Goal: Task Accomplishment & Management: Manage account settings

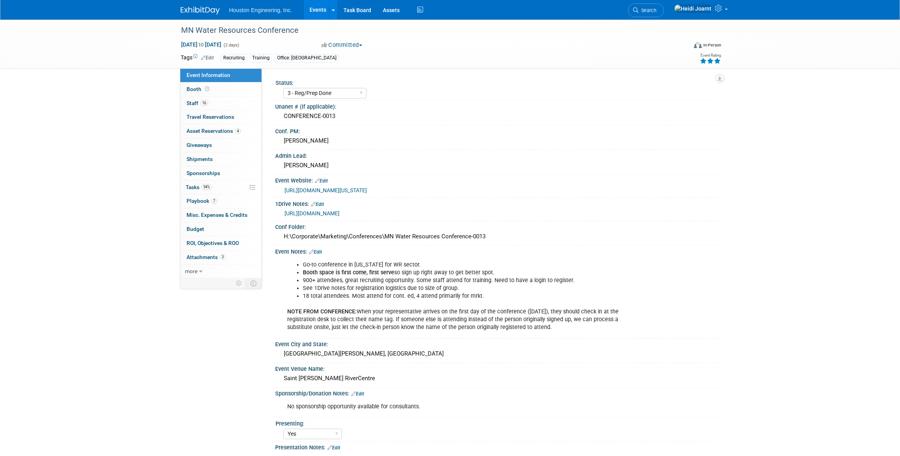
select select "3 - Reg/Prep Done"
select select "Yes"
select select "Water Resources"
click at [657, 11] on span "Search" at bounding box center [648, 10] width 18 height 6
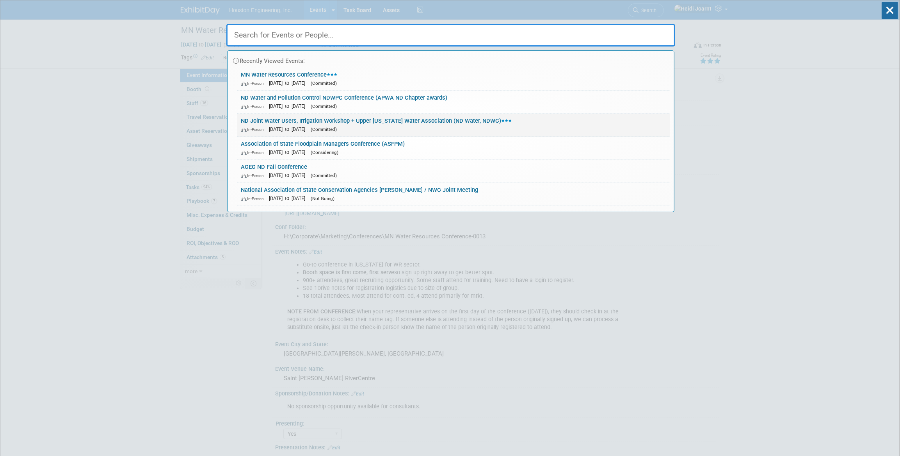
click at [394, 126] on div "In-Person Dec 9, 2025 to Dec 12, 2025 (Committed)" at bounding box center [453, 129] width 425 height 8
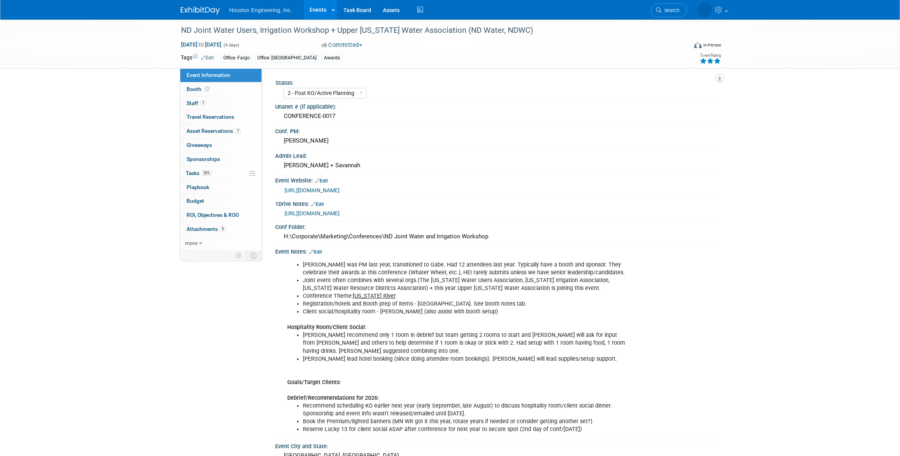
select select "2 - Post KO/Active Planning"
select select "Pending"
select select "Water Resources"
click at [197, 87] on span "Booth" at bounding box center [199, 89] width 24 height 6
select select "Yes"
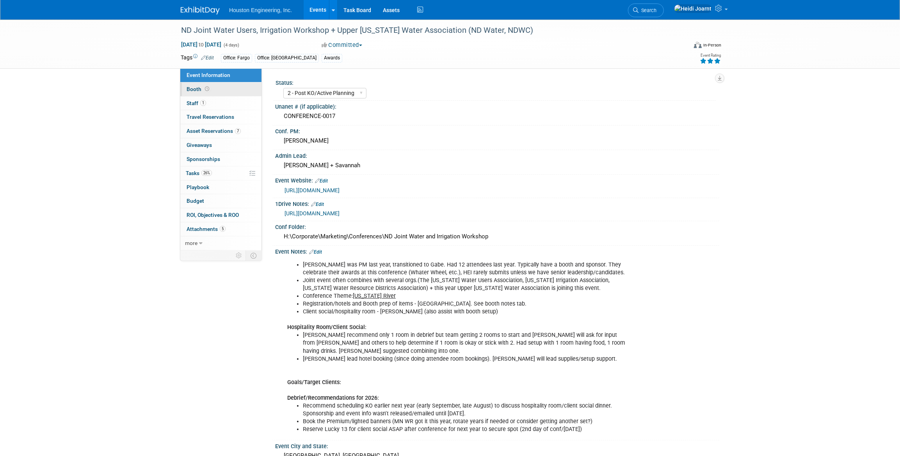
select select "Fargo"
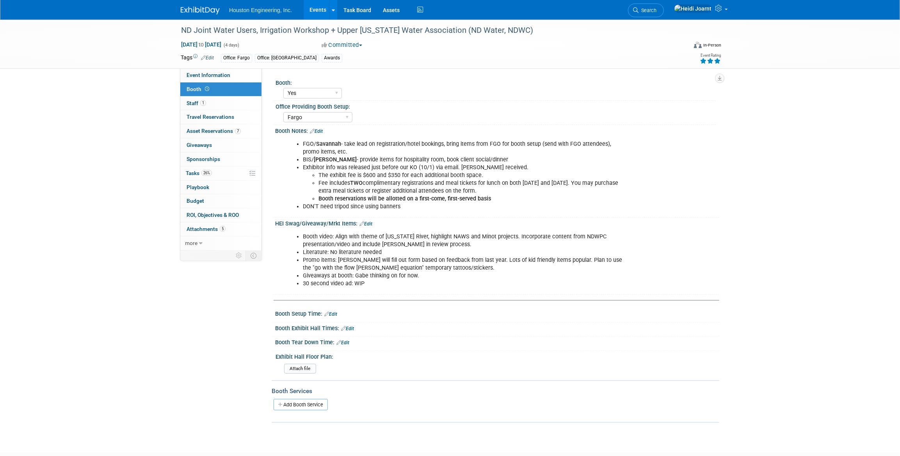
click at [321, 132] on link "Edit" at bounding box center [316, 130] width 13 height 5
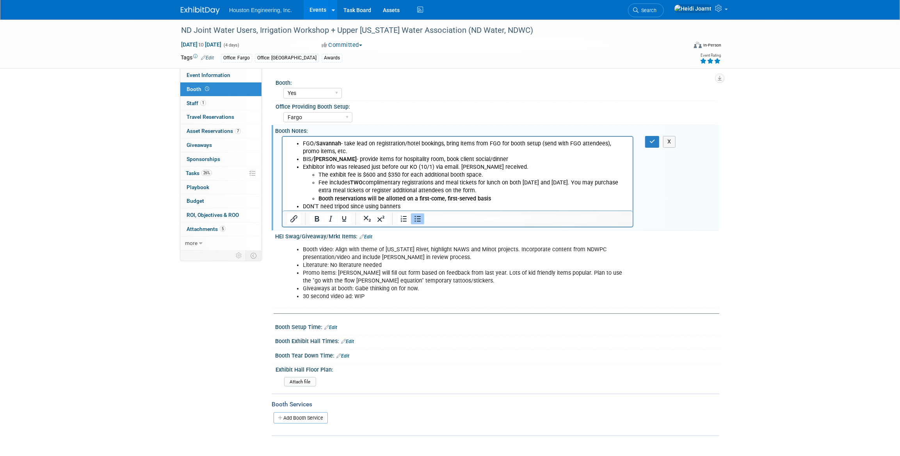
click at [449, 251] on li "Booth video: Align with theme of Missouri River, highlight NAWS and Minot proje…" at bounding box center [466, 254] width 326 height 16
click at [473, 258] on li "Booth video: Align with theme of Missouri River, highlight NAWS and Minot proje…" at bounding box center [466, 254] width 326 height 16
click at [469, 256] on li "Booth video: Align with theme of Missouri River, highlight NAWS and Minot proje…" at bounding box center [466, 254] width 326 height 16
click at [657, 142] on button "button" at bounding box center [652, 141] width 14 height 11
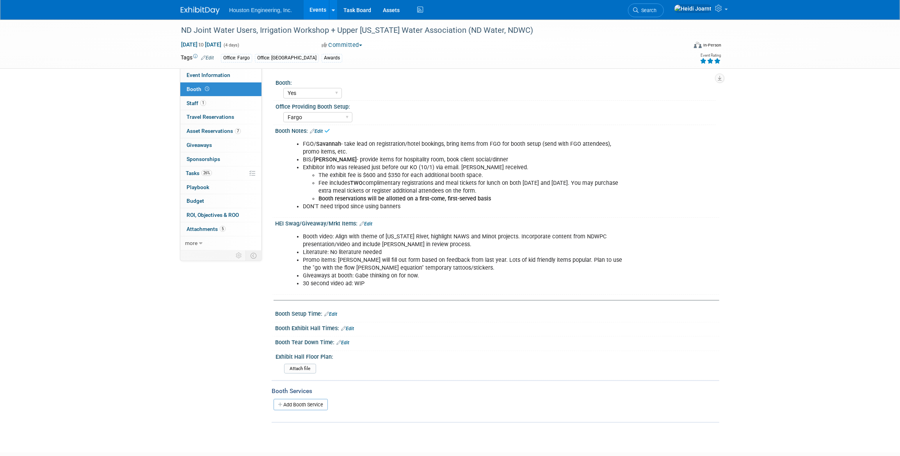
click at [364, 221] on link "Edit" at bounding box center [365, 223] width 13 height 5
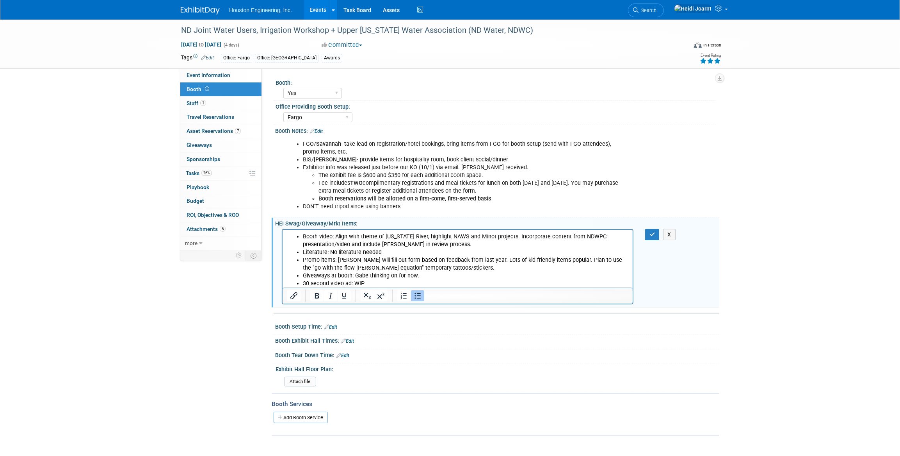
click at [471, 242] on li "Booth video: Align with theme of Missouri River, highlight NAWS and Minot proje…" at bounding box center [466, 240] width 326 height 16
click at [653, 235] on icon "button" at bounding box center [653, 233] width 6 height 5
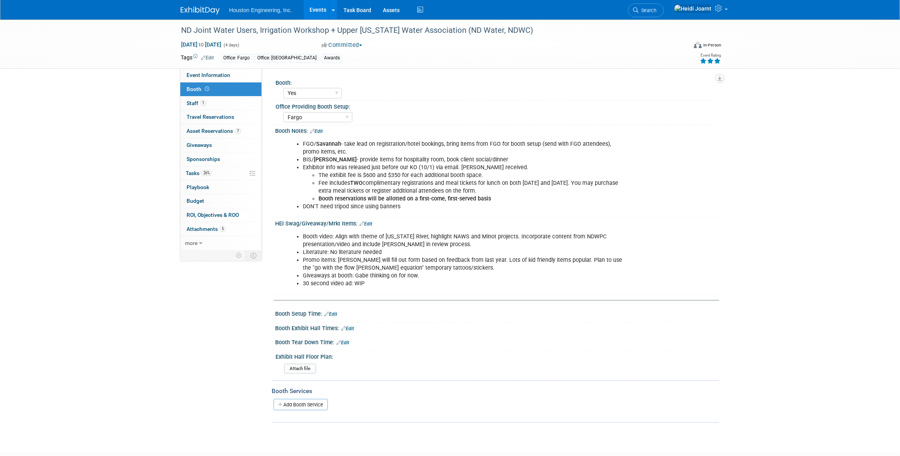
click at [320, 8] on link "Events" at bounding box center [318, 10] width 28 height 20
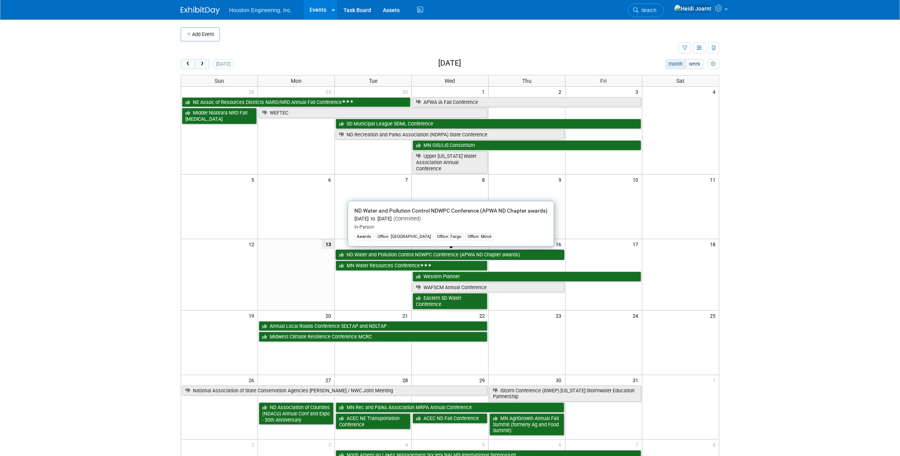
click at [374, 256] on link "ND Water and Pollution Control NDWPC Conference (APWA ND Chapter awards)" at bounding box center [450, 254] width 229 height 10
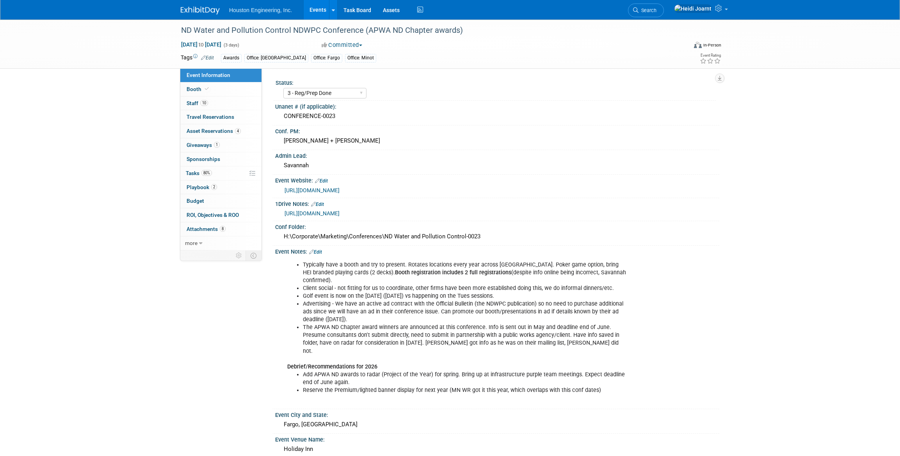
select select "3 - Reg/Prep Done"
select select "Yes"
select select "Mun. Infrastructure"
click at [221, 175] on link "80% Tasks 80%" at bounding box center [220, 173] width 81 height 14
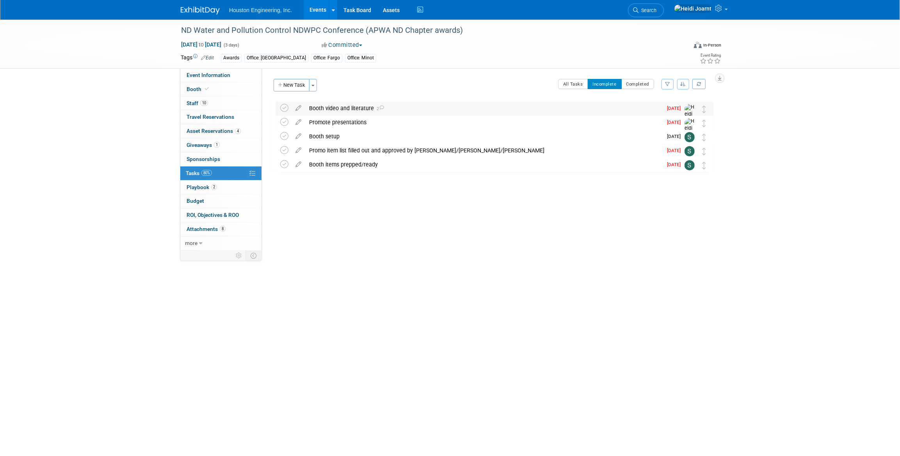
click at [331, 105] on div "Booth video and literature 2" at bounding box center [483, 107] width 357 height 13
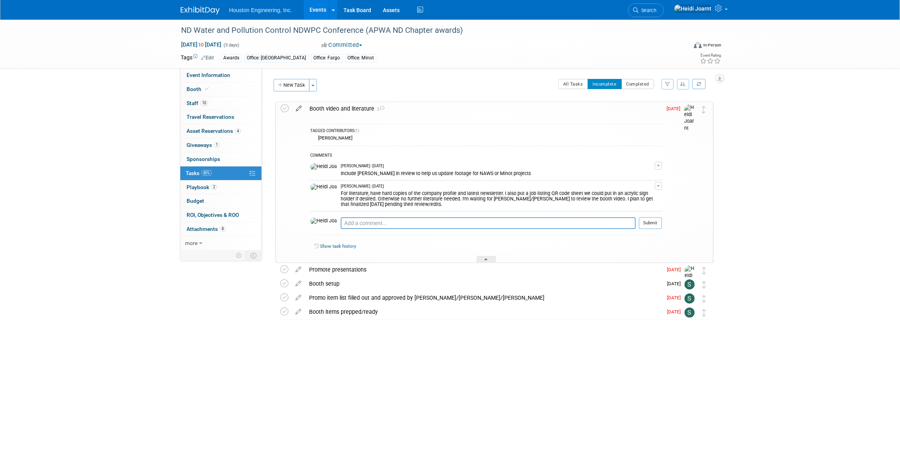
click at [300, 107] on icon at bounding box center [299, 107] width 14 height 10
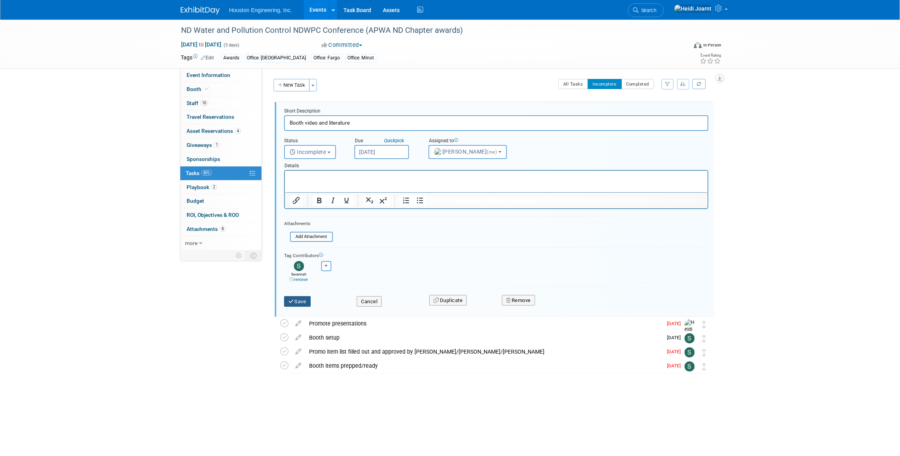
click at [302, 298] on button "Save" at bounding box center [297, 301] width 27 height 11
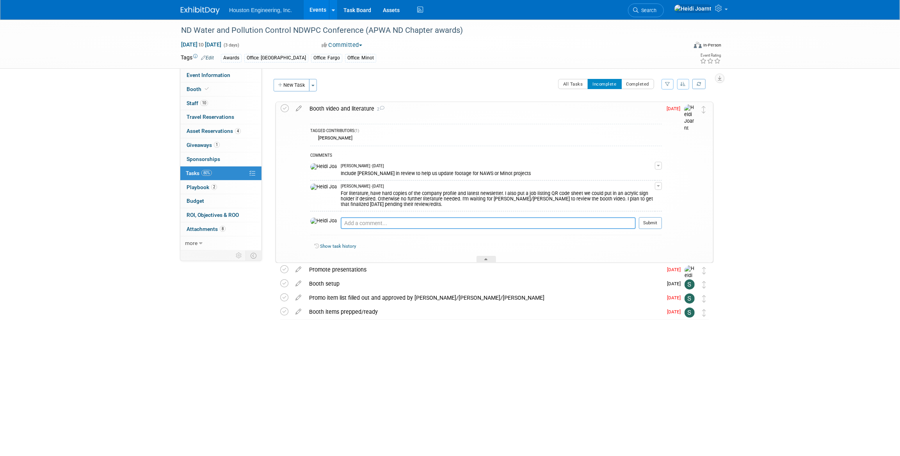
click at [367, 225] on textarea at bounding box center [488, 223] width 295 height 12
click at [437, 225] on textarea at bounding box center [488, 223] width 295 height 12
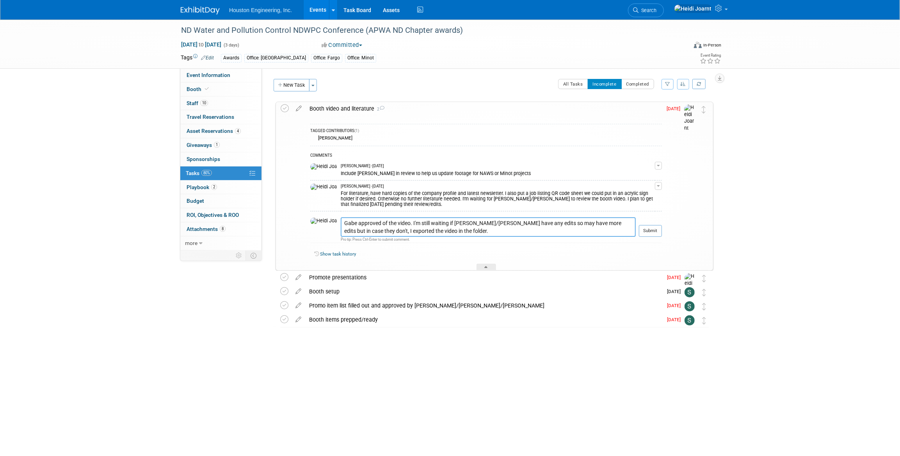
paste textarea ""H:\Corporate\Marketing\Conferences\ND Water and Pollution Control-0023\2025\Bo…"
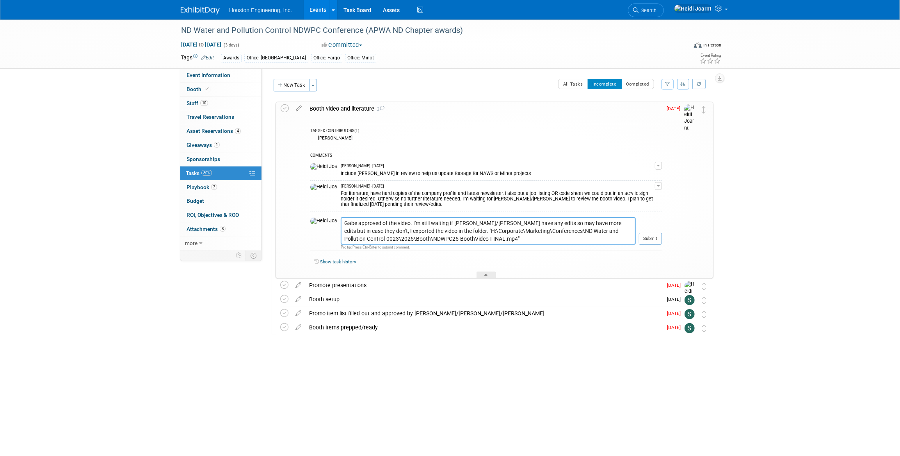
click at [401, 230] on textarea "Gabe approved of the video. I'm still waiting if Alan/Ryan have any edits so ma…" at bounding box center [488, 230] width 295 height 27
type textarea "Gabe approved of the video. I'm still waiting if Alan/Ryan have any edits so ma…"
click at [658, 241] on button "Submit" at bounding box center [650, 239] width 23 height 12
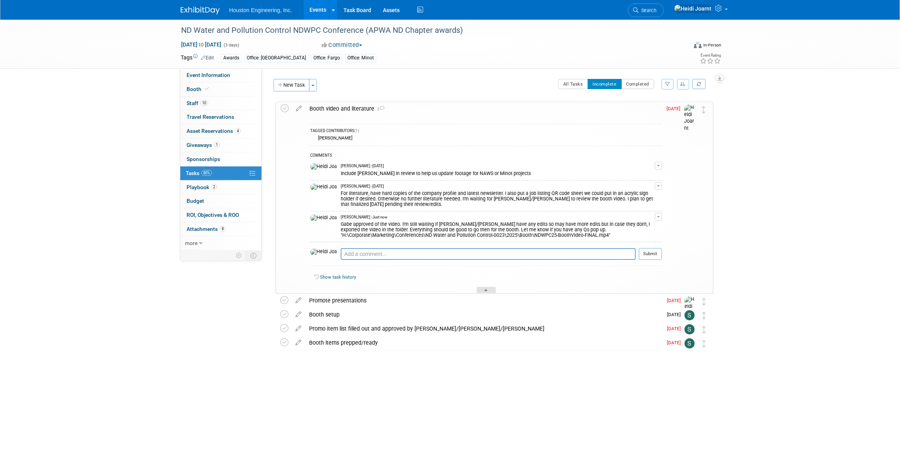
click at [488, 292] on div at bounding box center [487, 290] width 20 height 7
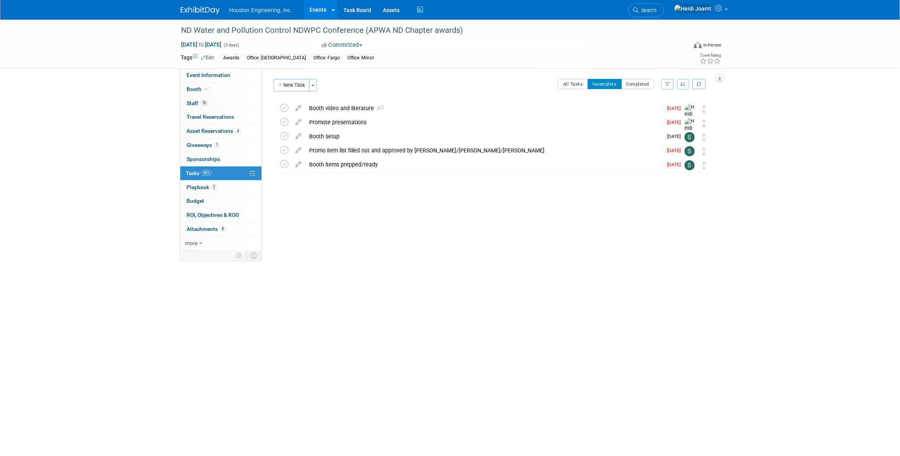
click at [322, 9] on link "Events" at bounding box center [318, 10] width 28 height 20
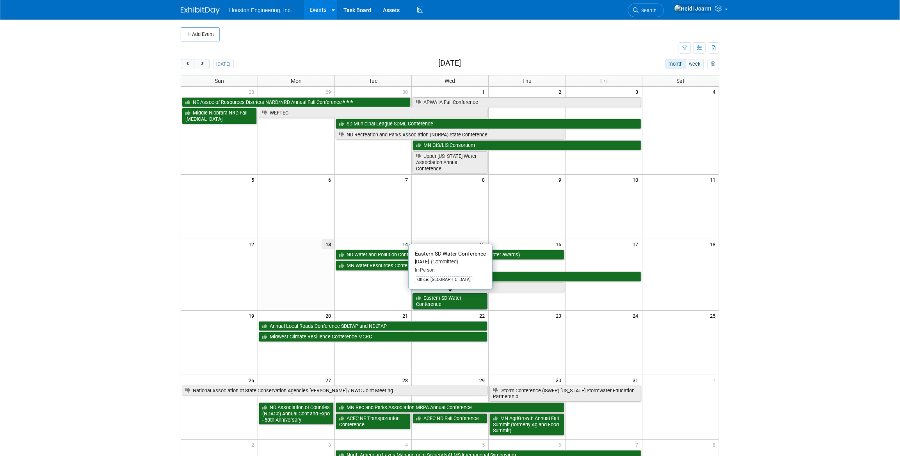
click at [432, 297] on link "Eastern SD Water Conference" at bounding box center [450, 301] width 75 height 16
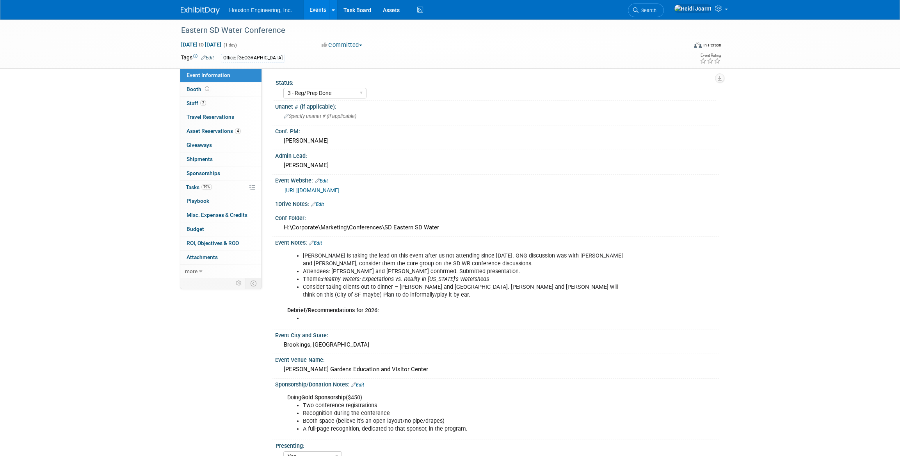
select select "3 - Reg/Prep Done"
select select "Yes"
select select "Water Resources"
click at [214, 92] on link "Booth" at bounding box center [220, 89] width 81 height 14
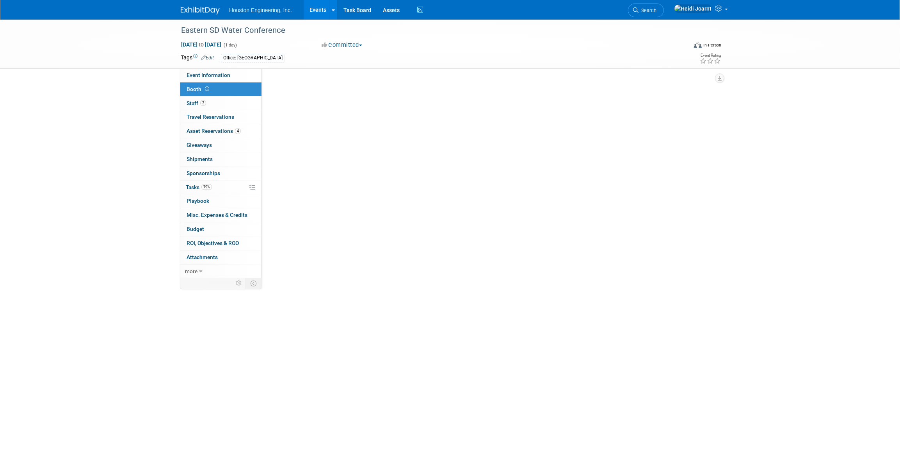
select select "Yes"
select select "Sioux Falls"
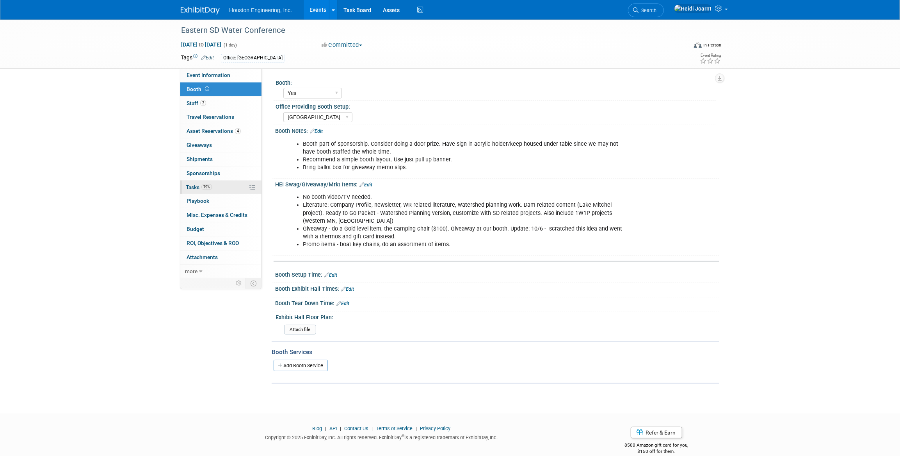
click at [224, 191] on link "79% Tasks 79%" at bounding box center [220, 187] width 81 height 14
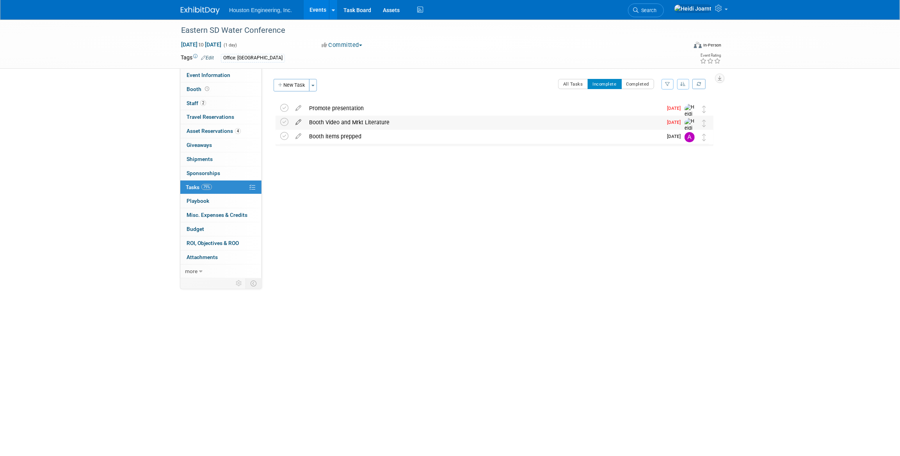
click at [299, 120] on icon at bounding box center [299, 121] width 14 height 10
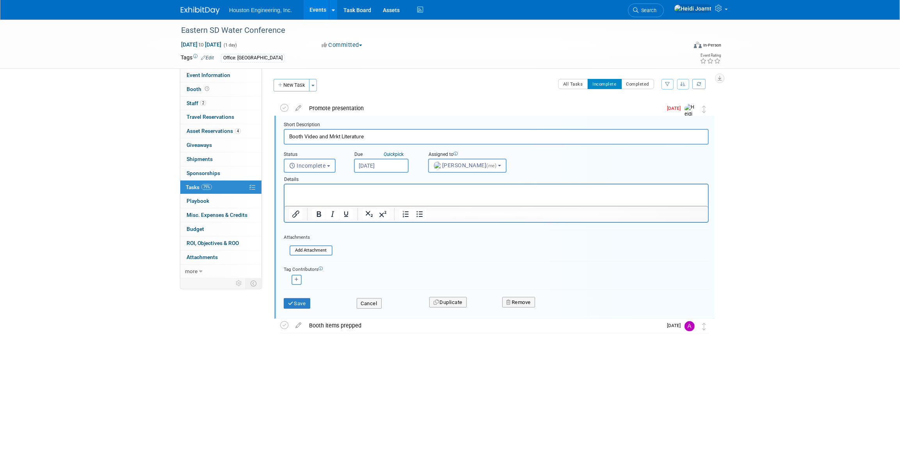
drag, startPoint x: 329, startPoint y: 136, endPoint x: 305, endPoint y: 135, distance: 23.8
click at [305, 135] on input "Booth Video and Mrkt Literature" at bounding box center [496, 136] width 425 height 15
type input "Booth Mrkt Literature and giveaway sign"
click at [301, 303] on button "Save" at bounding box center [297, 303] width 27 height 11
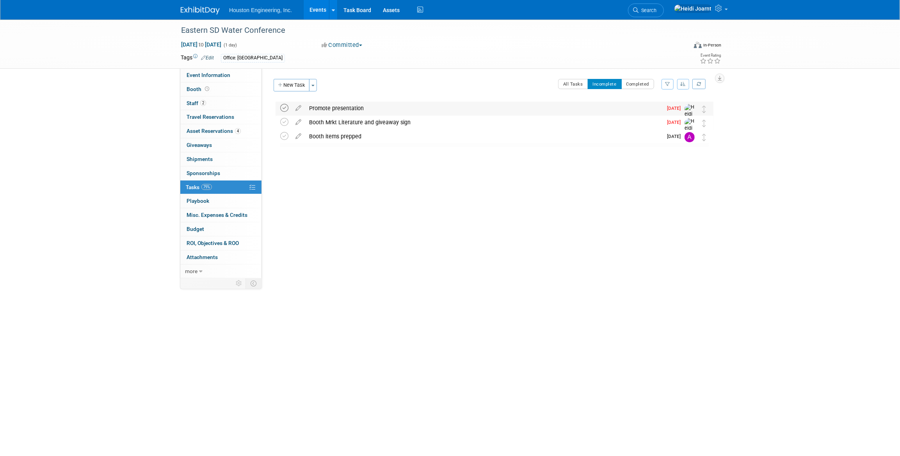
click at [284, 108] on icon at bounding box center [284, 108] width 8 height 8
click at [230, 76] on link "Event Information" at bounding box center [220, 75] width 81 height 14
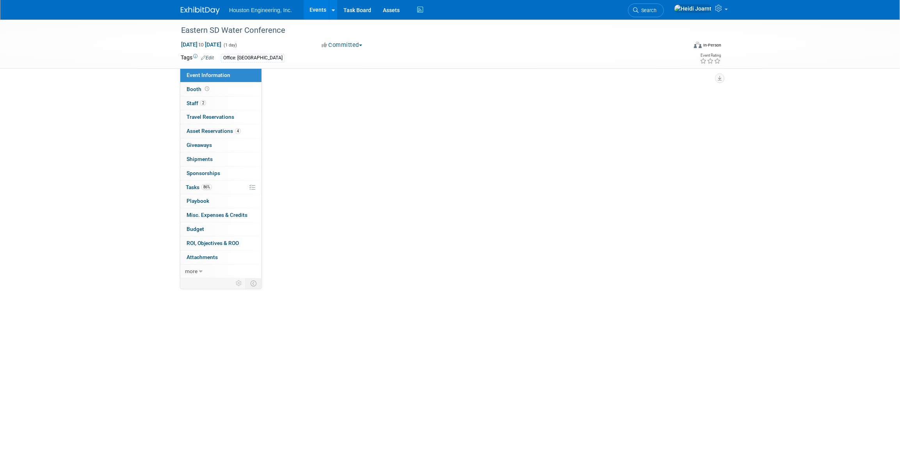
select select "3 - Reg/Prep Done"
select select "Yes"
select select "Water Resources"
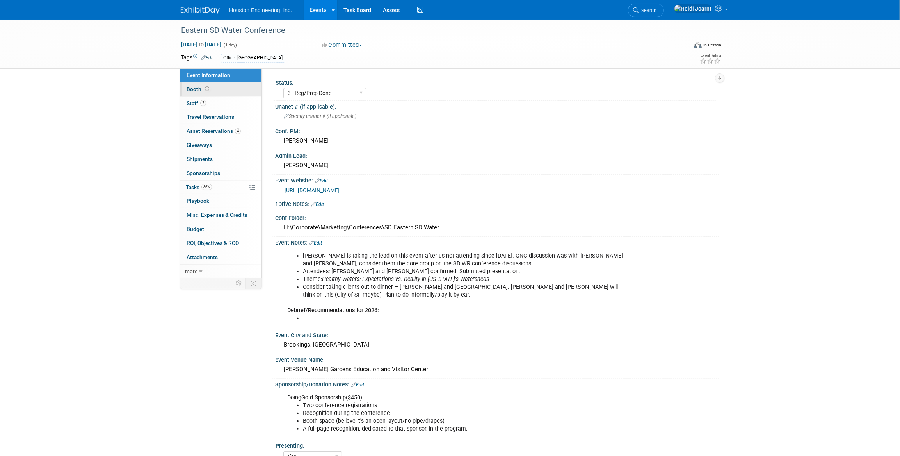
click at [227, 93] on link "Booth" at bounding box center [220, 89] width 81 height 14
select select "Yes"
select select "Sioux Falls"
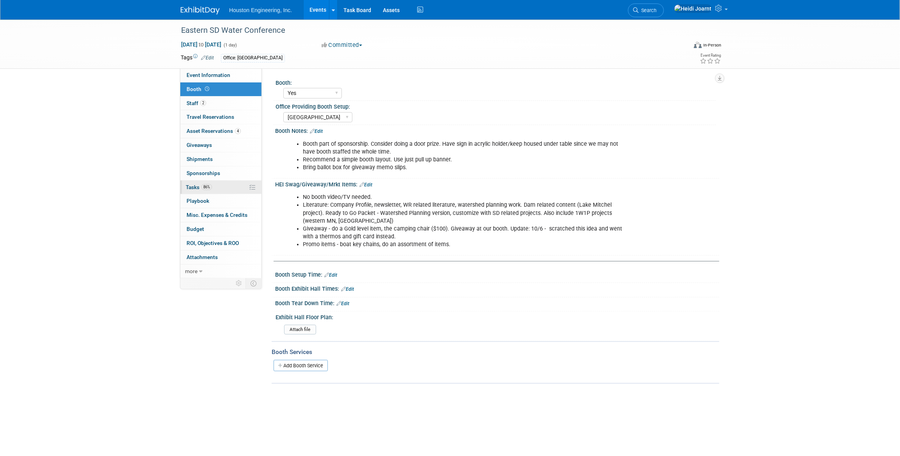
click at [212, 182] on link "86% Tasks 86%" at bounding box center [220, 187] width 81 height 14
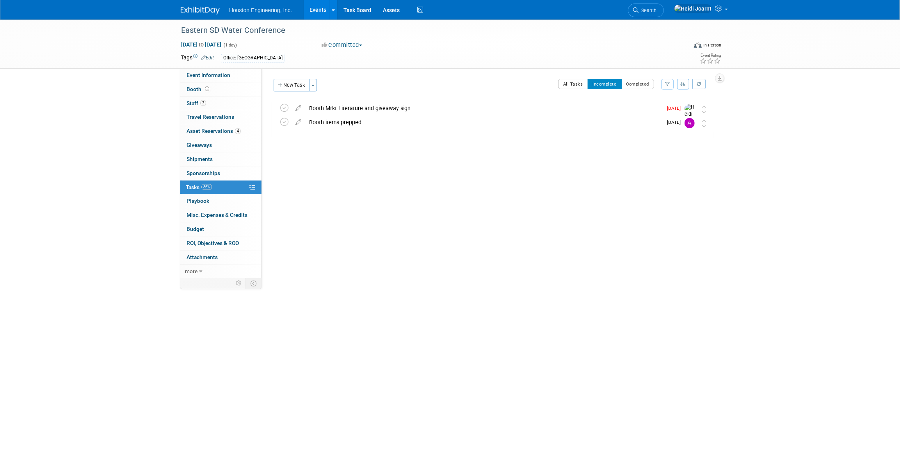
click at [566, 83] on button "All Tasks" at bounding box center [573, 84] width 30 height 10
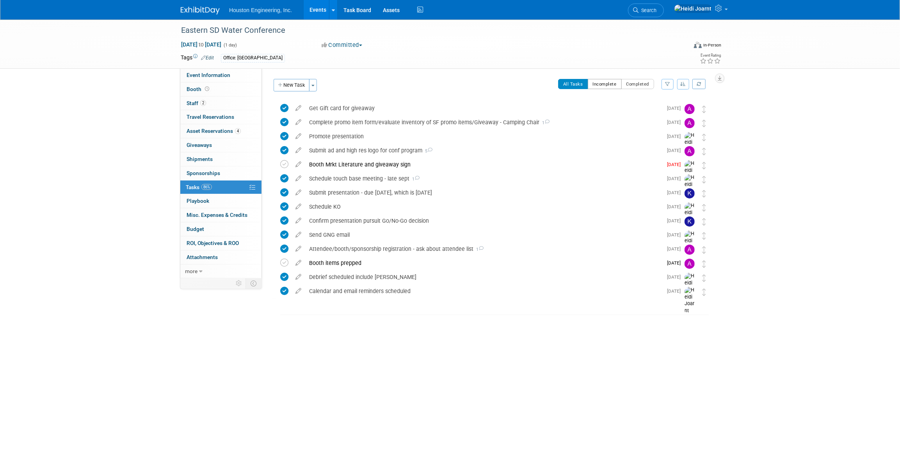
click at [607, 86] on button "Incomplete" at bounding box center [605, 84] width 34 height 10
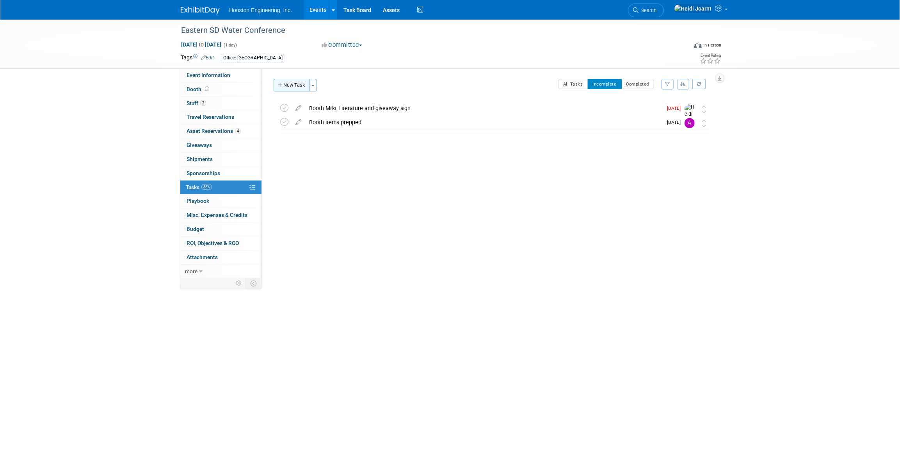
click at [297, 86] on button "New Task" at bounding box center [292, 85] width 36 height 12
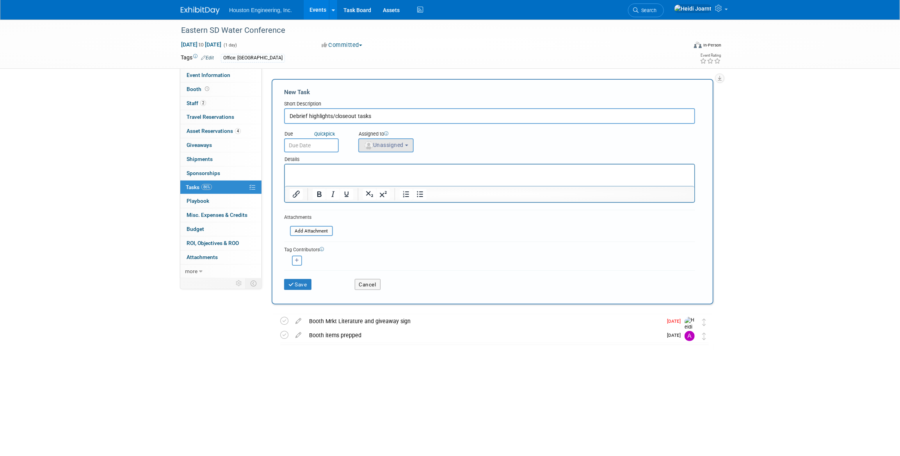
type input "Debrief highlights/closeout tasks"
click at [388, 143] on span "Unassigned" at bounding box center [384, 145] width 40 height 6
click at [394, 167] on input "text" at bounding box center [415, 163] width 108 height 13
type input "heidi"
click at [391, 180] on label "Heidi Joarnt (me)" at bounding box center [404, 180] width 82 height 12
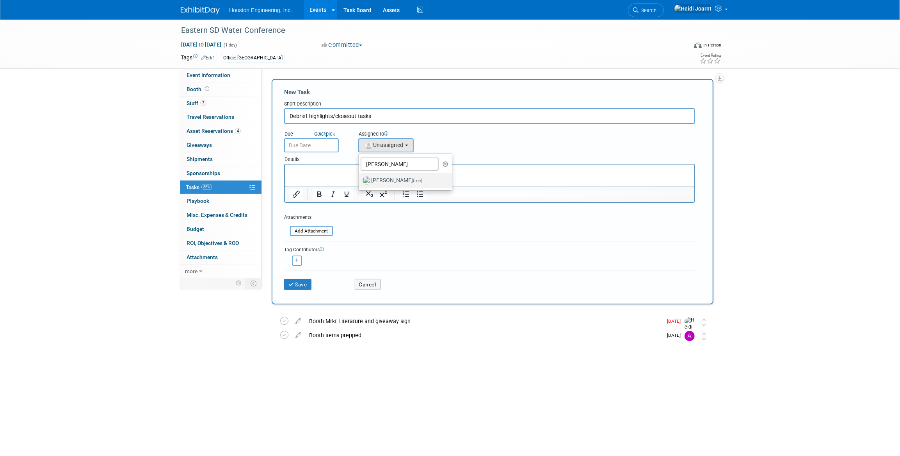
click at [360, 180] on input "Heidi Joarnt (me)" at bounding box center [357, 179] width 5 height 5
select select "6d2580fd-cc23-403a-9f47-834f17e7f51f"
click at [320, 142] on input "text" at bounding box center [311, 145] width 55 height 14
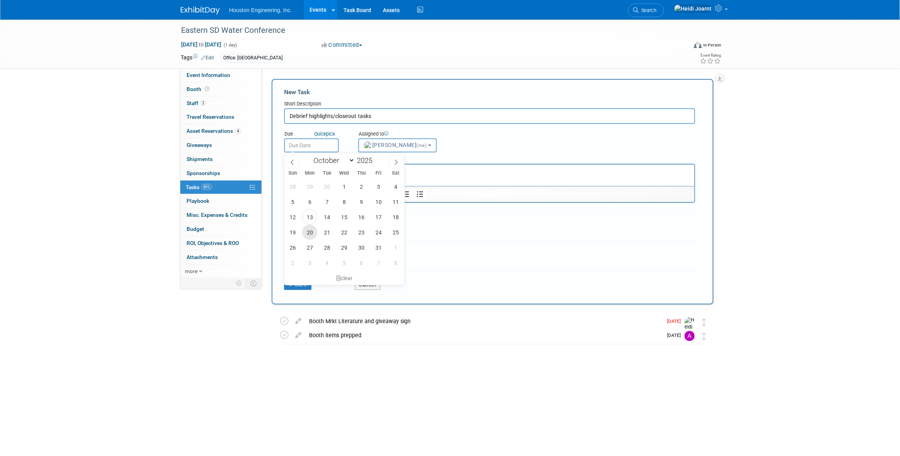
click at [314, 233] on span "20" at bounding box center [309, 231] width 15 height 15
type input "Oct 20, 2025"
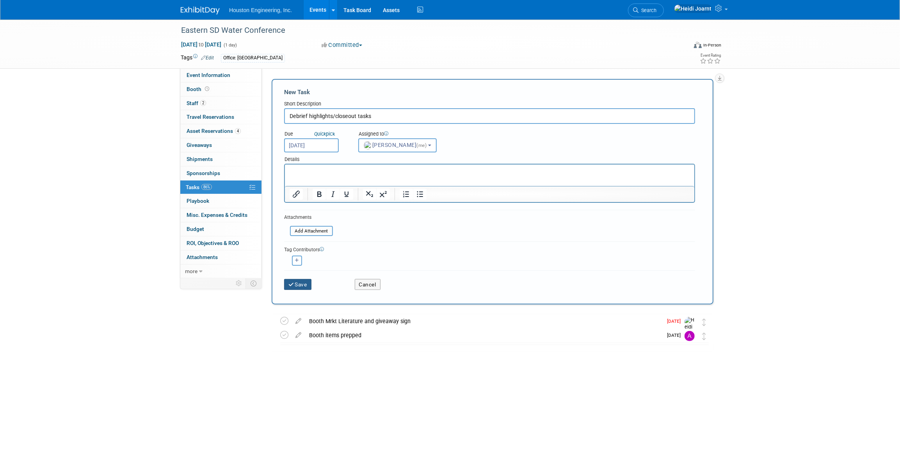
click at [304, 284] on button "Save" at bounding box center [297, 284] width 27 height 11
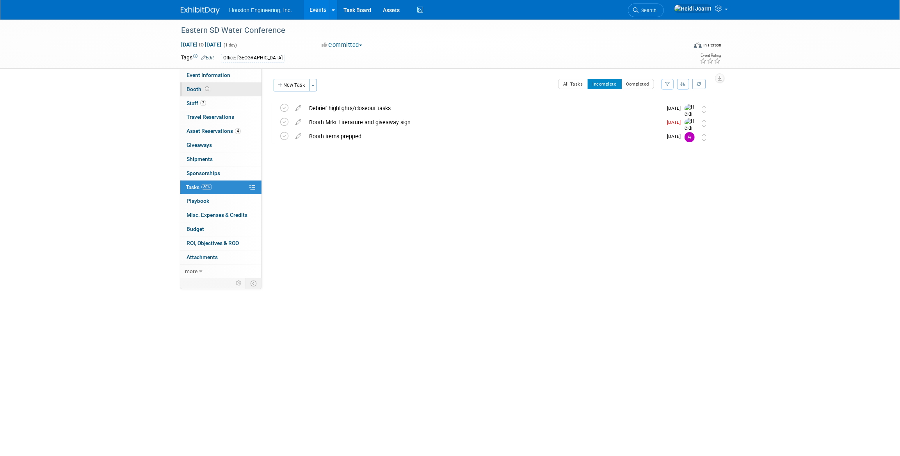
click at [219, 91] on link "Booth" at bounding box center [220, 89] width 81 height 14
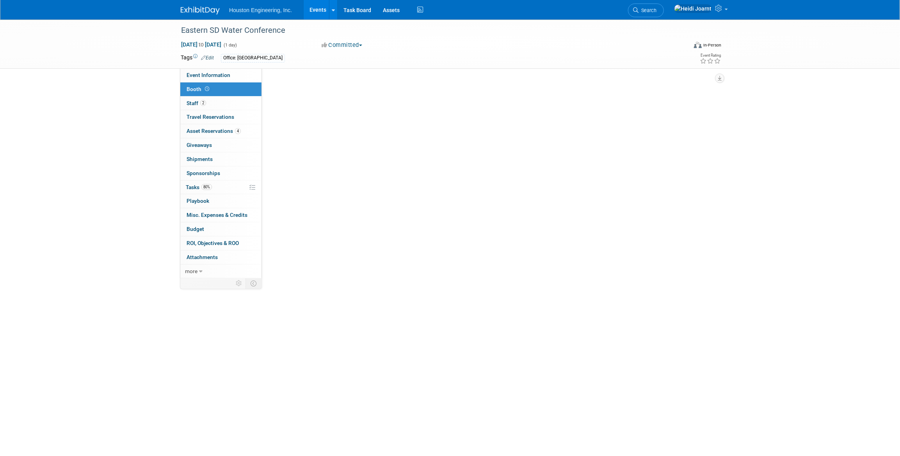
select select "Yes"
select select "Sioux Falls"
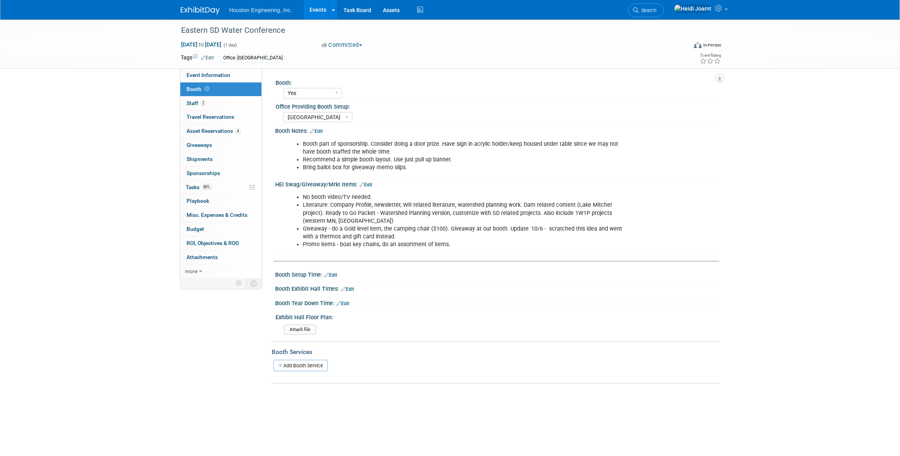
click at [367, 182] on link "Edit" at bounding box center [365, 184] width 13 height 5
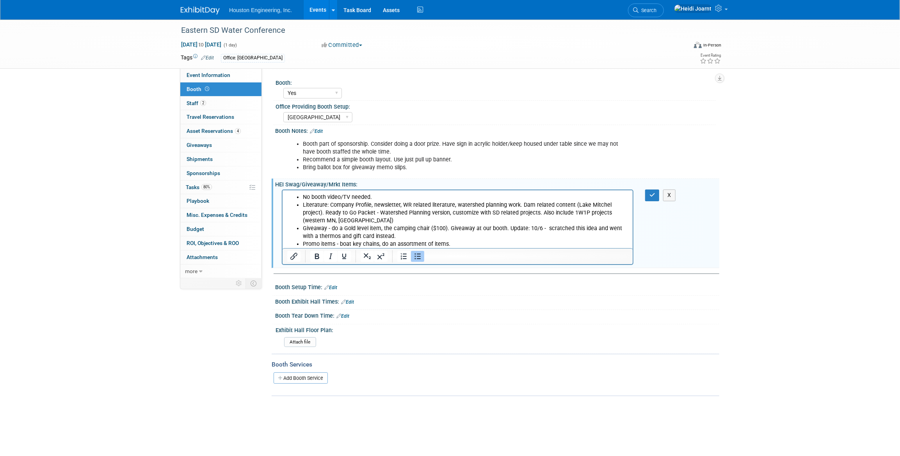
click at [505, 229] on li "Giveaway - do a Gold level item, the camping chair ($100). Giveaway at our boot…" at bounding box center [466, 232] width 326 height 16
click at [550, 234] on li "Update: 10/6 - scratched this idea and went with a thermos and gift card instea…" at bounding box center [473, 236] width 310 height 8
click at [655, 198] on button "button" at bounding box center [652, 194] width 14 height 11
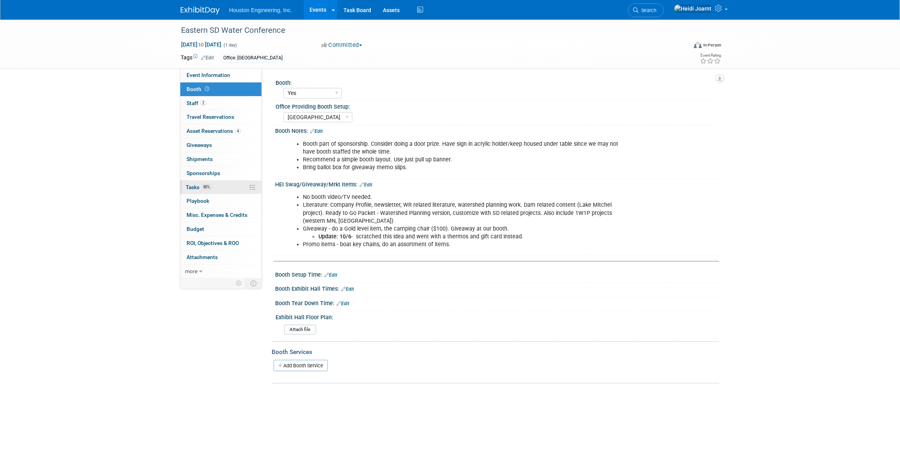
click at [231, 187] on link "80% Tasks 80%" at bounding box center [220, 187] width 81 height 14
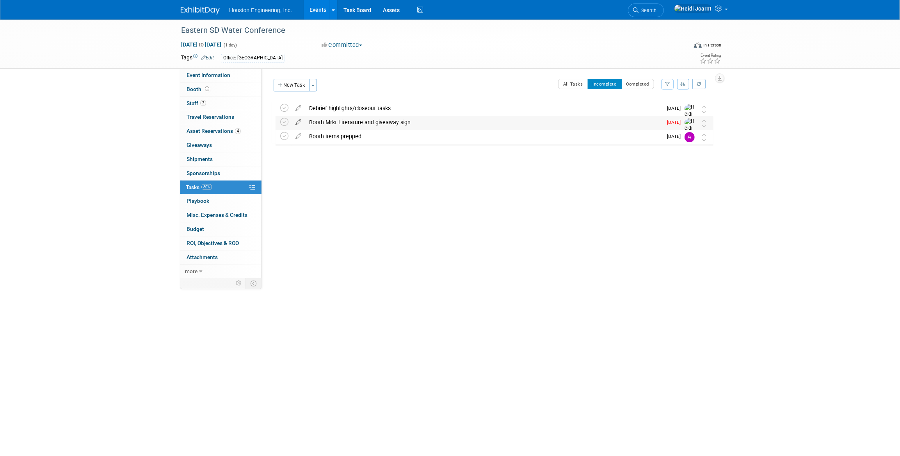
click at [299, 124] on icon at bounding box center [299, 121] width 14 height 10
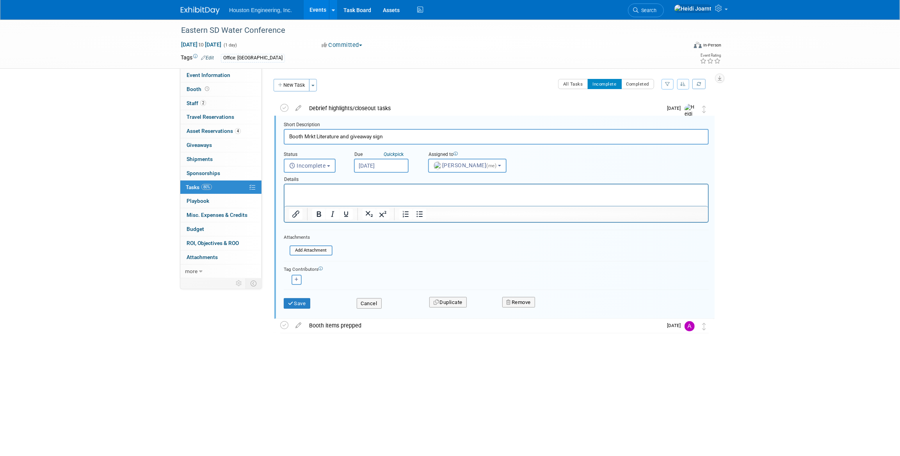
click at [377, 157] on div "Due Quick pick" at bounding box center [385, 154] width 62 height 7
click at [378, 162] on input "Oct 10, 2025" at bounding box center [381, 165] width 55 height 14
click at [398, 234] on span "14" at bounding box center [396, 236] width 15 height 15
type input "Oct 14, 2025"
click at [304, 301] on button "Save" at bounding box center [297, 303] width 27 height 11
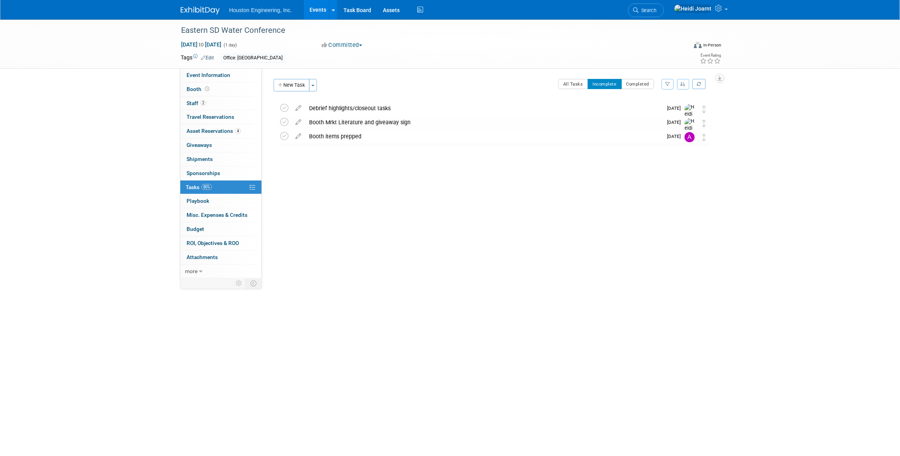
click at [324, 11] on link "Events" at bounding box center [318, 10] width 28 height 20
